Goal: Task Accomplishment & Management: Use online tool/utility

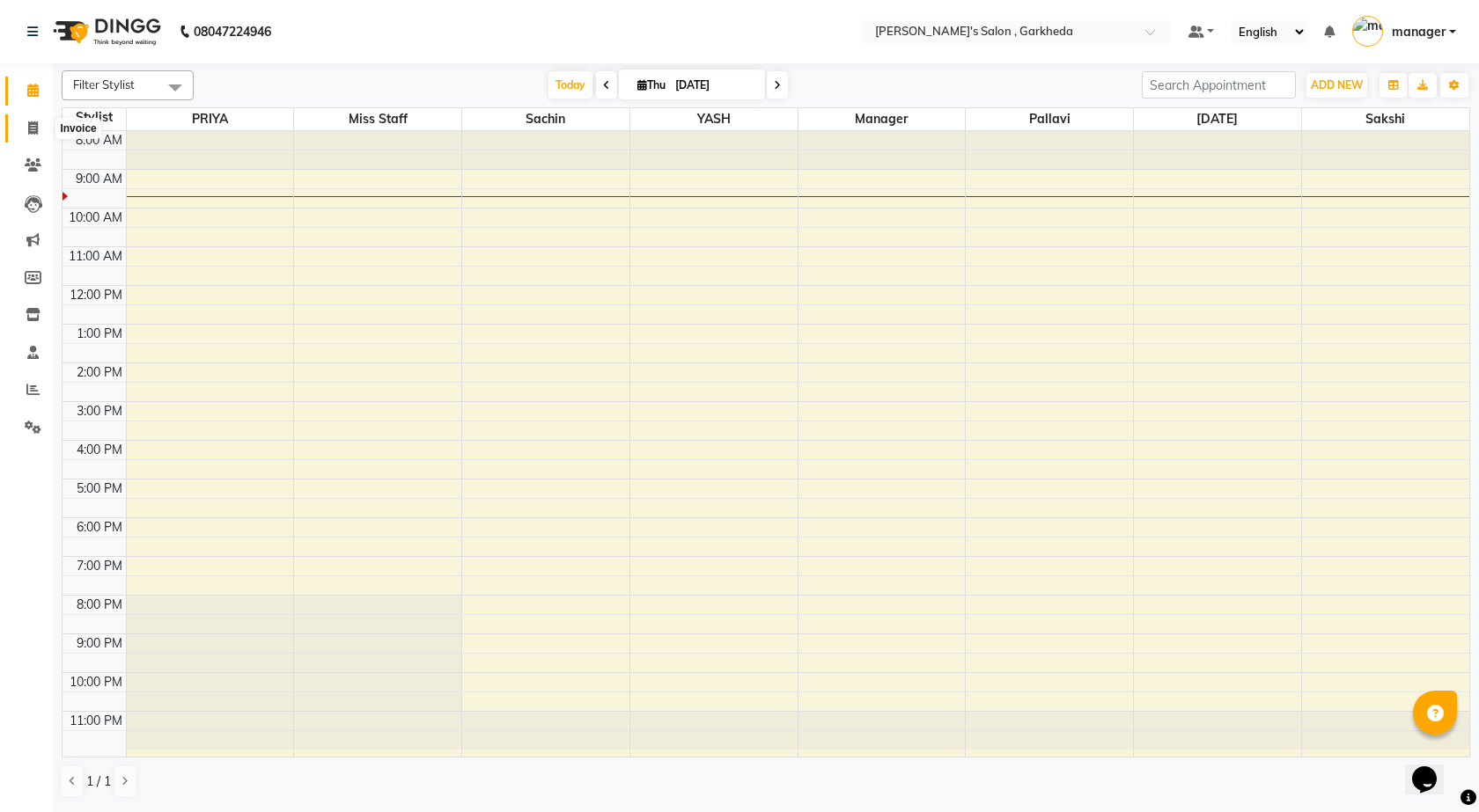
click at [37, 125] on icon at bounding box center [32, 128] width 9 height 13
select select "service"
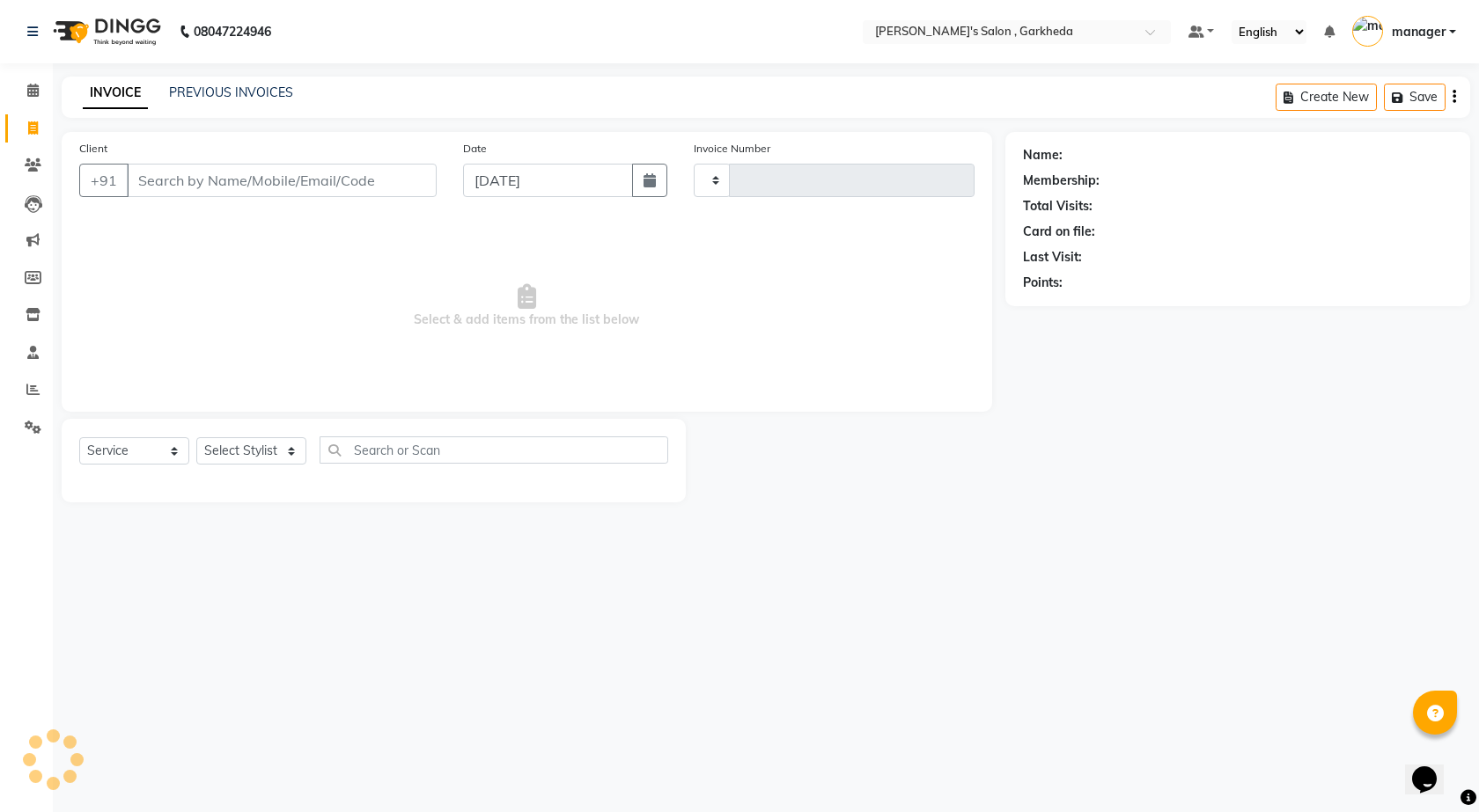
type input "1353"
select select "7062"
select select "72802"
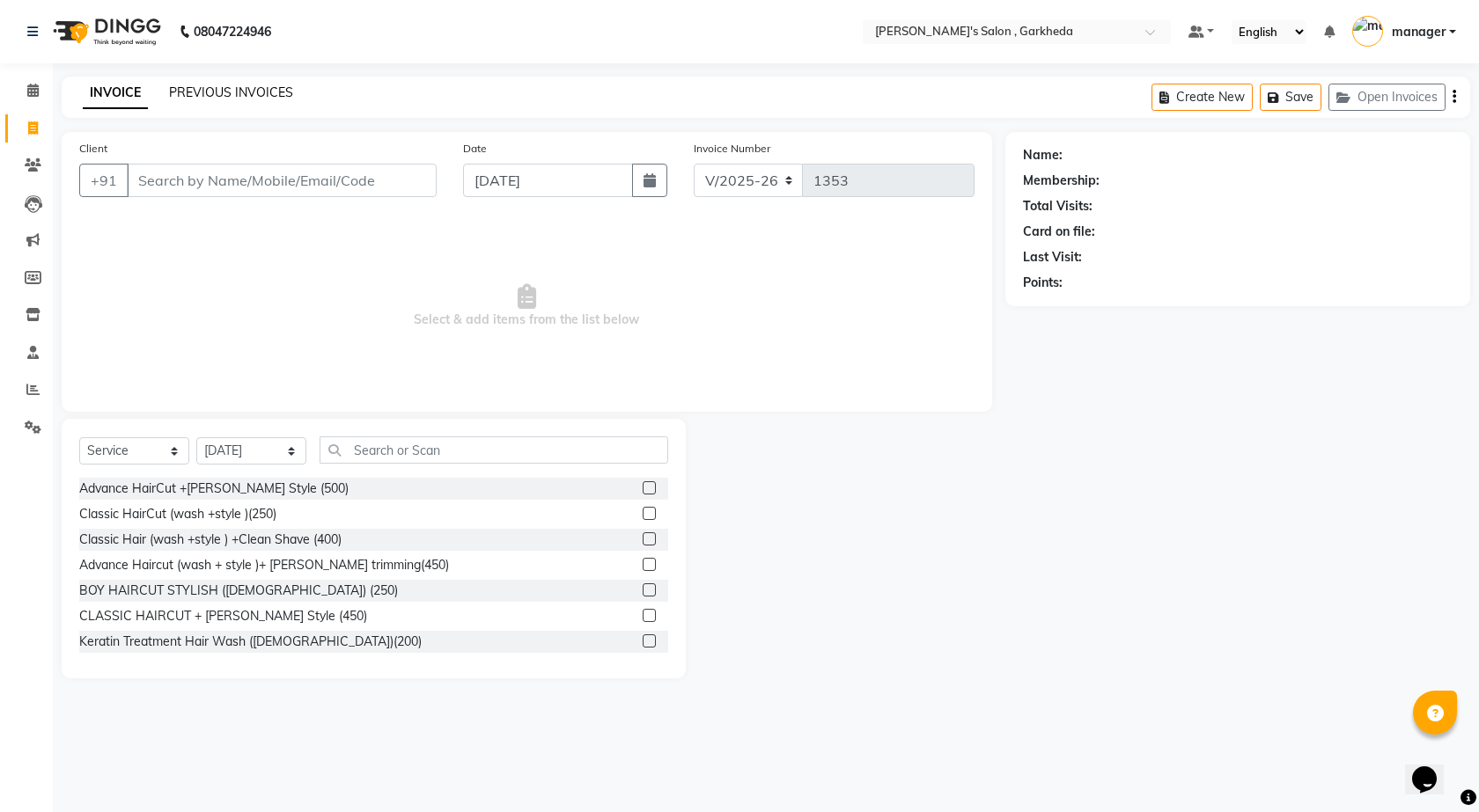
click at [253, 93] on link "PREVIOUS INVOICES" at bounding box center [231, 92] width 124 height 16
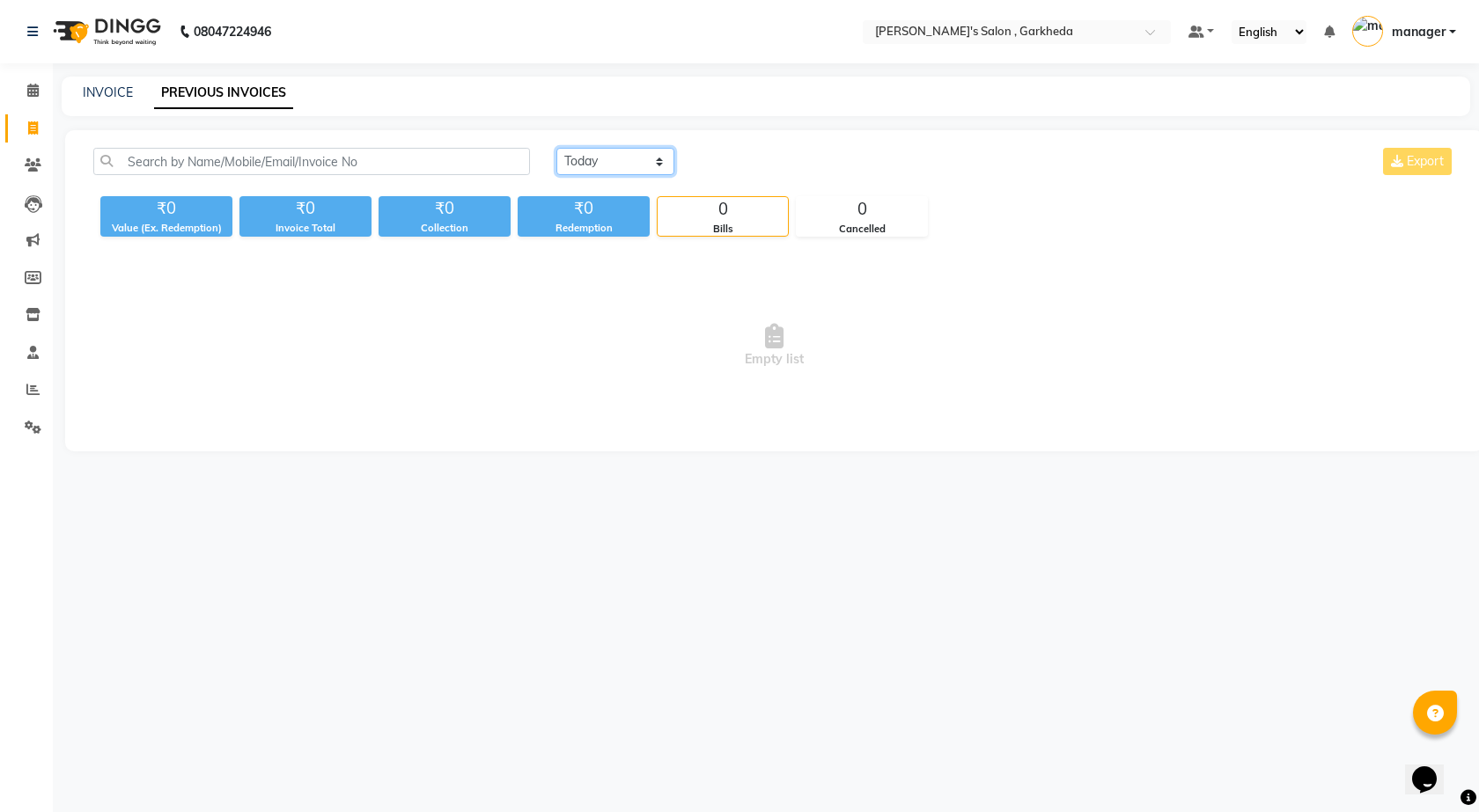
click at [611, 154] on select "[DATE] [DATE] Custom Range" at bounding box center [615, 161] width 118 height 27
select select "[DATE]"
click at [556, 148] on select "[DATE] [DATE] Custom Range" at bounding box center [615, 161] width 118 height 27
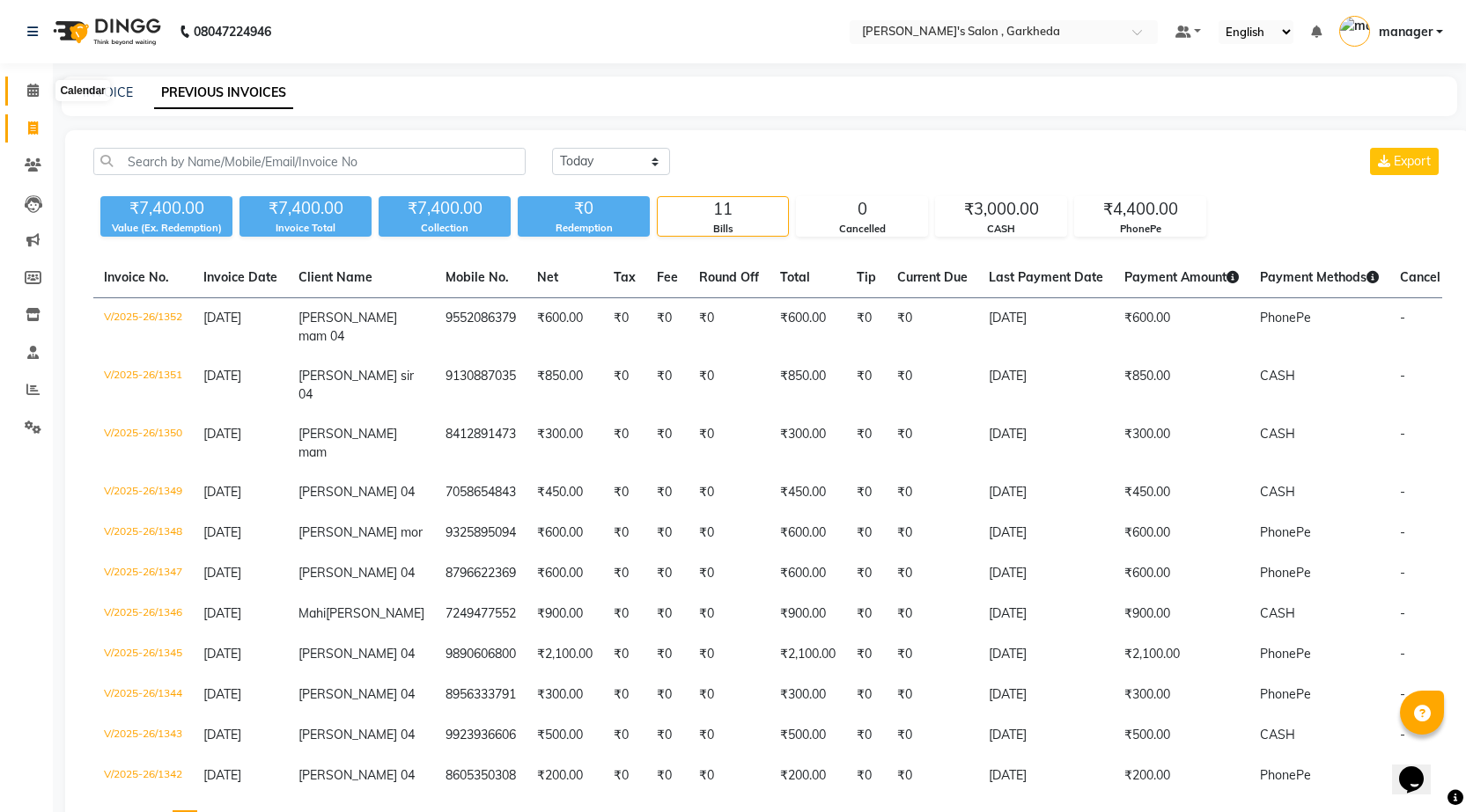
click at [23, 82] on span at bounding box center [32, 91] width 31 height 20
